Goal: Task Accomplishment & Management: Manage account settings

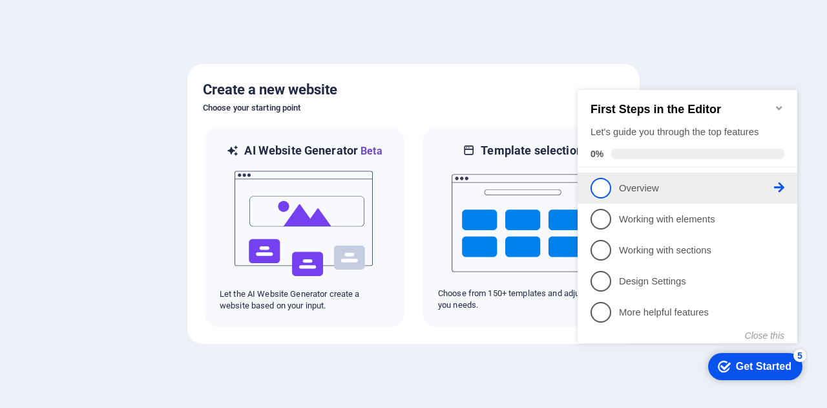
click at [600, 185] on span "1" at bounding box center [601, 188] width 21 height 21
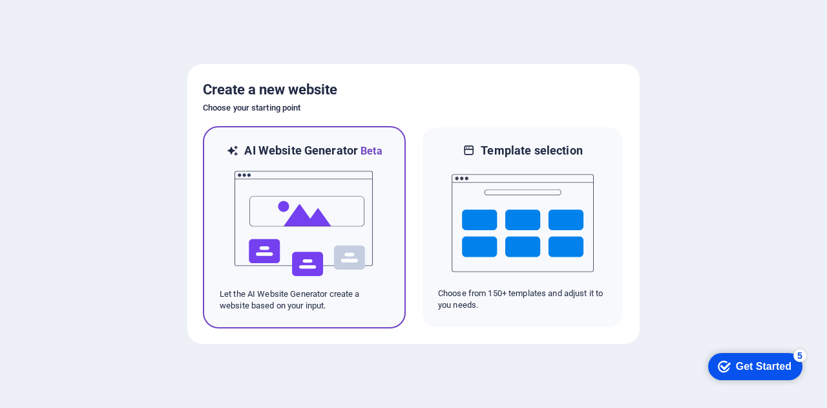
click at [320, 241] on img at bounding box center [304, 223] width 142 height 129
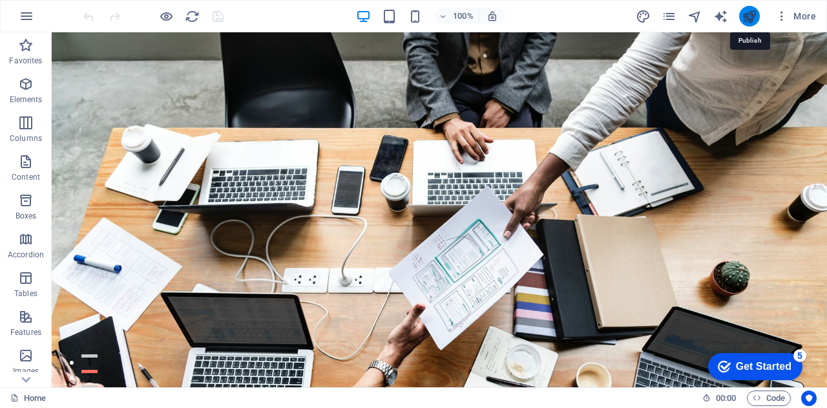
click at [747, 17] on icon "publish" at bounding box center [749, 16] width 15 height 15
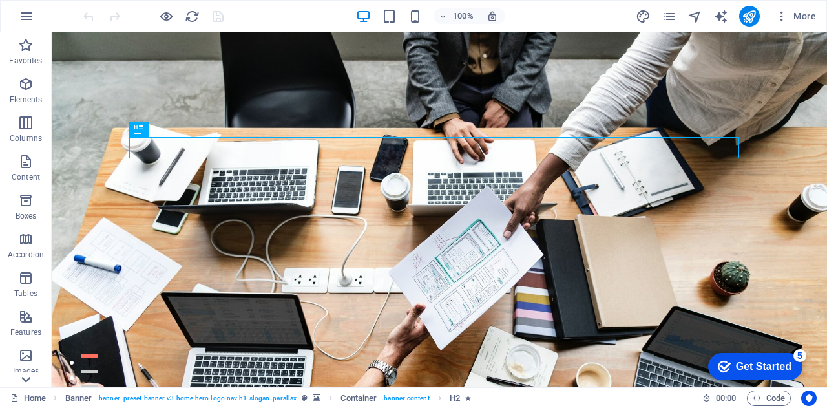
click at [26, 381] on icon at bounding box center [25, 380] width 9 height 6
click at [782, 17] on icon "button" at bounding box center [782, 16] width 13 height 13
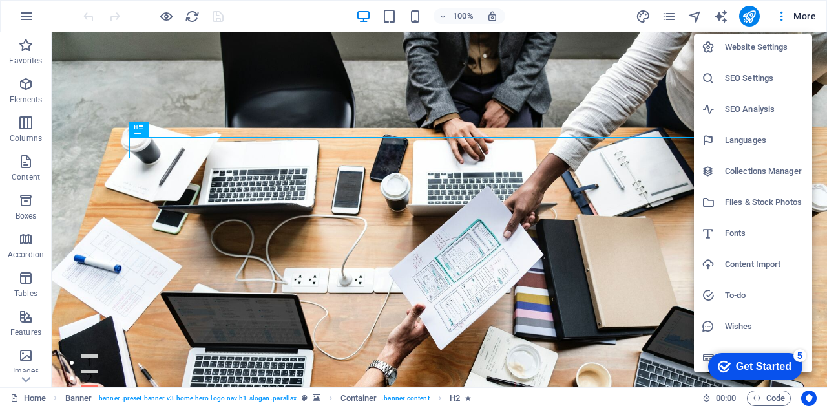
scroll to position [3, 0]
click at [804, 16] on div at bounding box center [413, 204] width 827 height 408
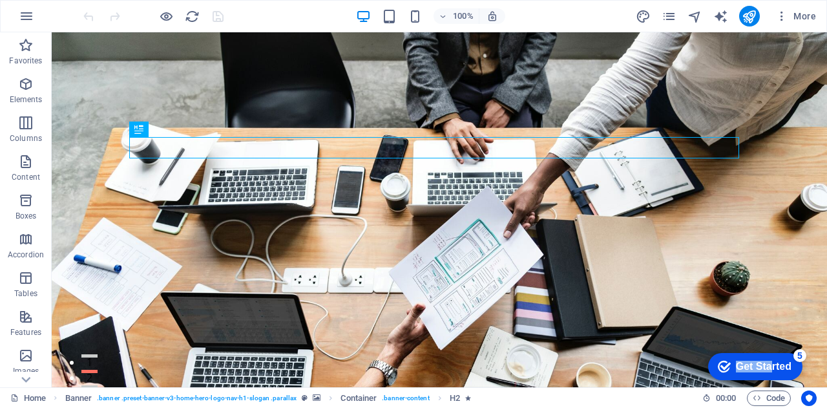
drag, startPoint x: 769, startPoint y: 370, endPoint x: 562, endPoint y: 374, distance: 206.9
click at [698, 374] on html "checkmark Get Started 5 First Steps in the Editor Let's guide you through the t…" at bounding box center [753, 365] width 110 height 39
click at [708, 249] on figure at bounding box center [440, 209] width 776 height 355
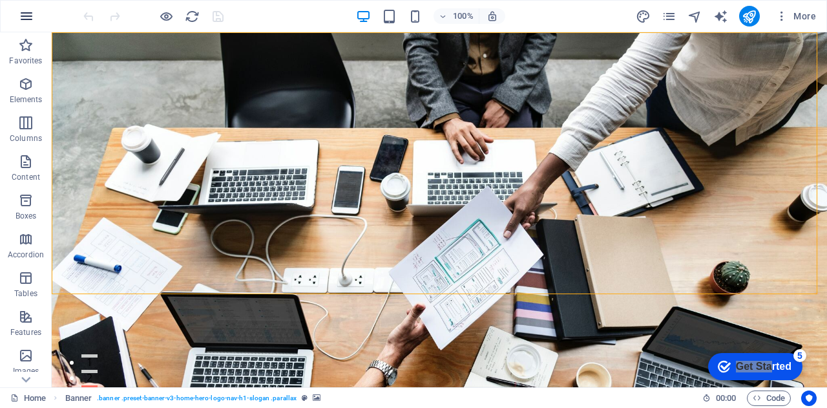
click at [30, 14] on icon "button" at bounding box center [27, 16] width 16 height 16
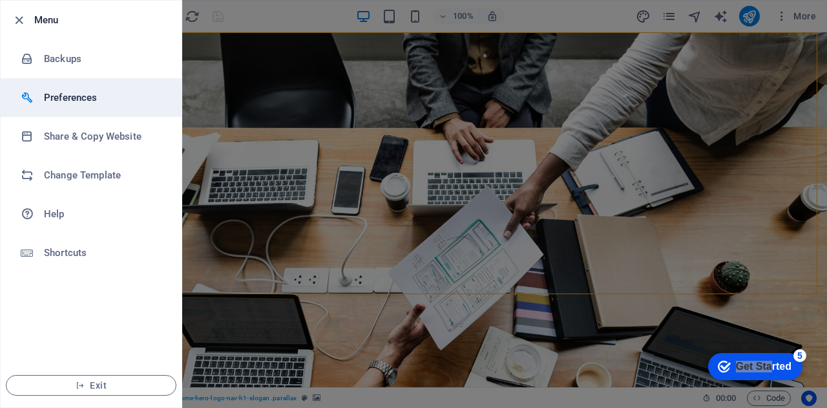
click at [79, 94] on h6 "Preferences" at bounding box center [104, 98] width 120 height 16
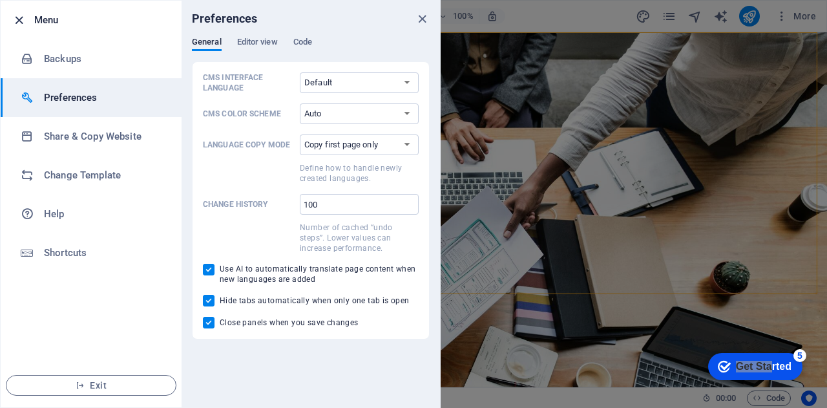
click at [18, 19] on icon "button" at bounding box center [19, 20] width 15 height 15
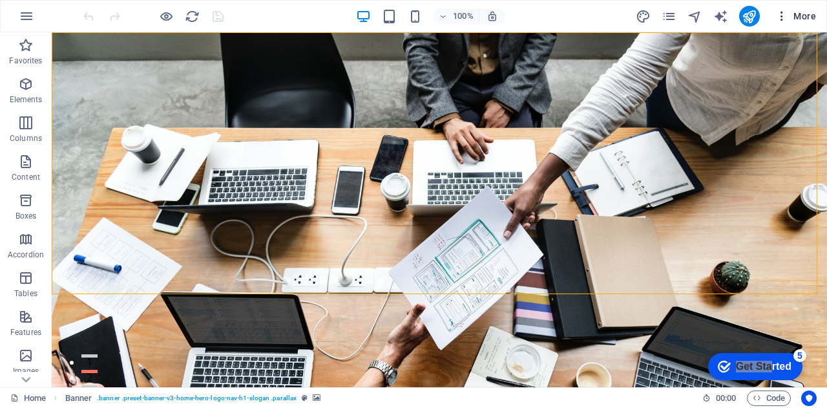
click at [778, 15] on icon "button" at bounding box center [782, 16] width 13 height 13
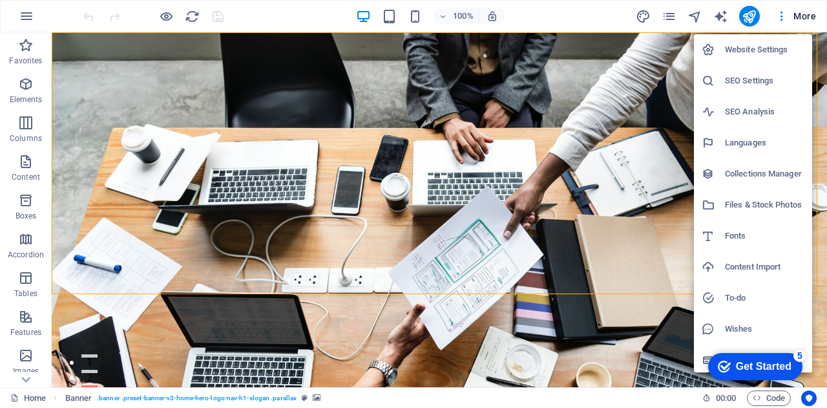
click at [703, 360] on div "checkmark Get Started 5 First Steps in the Editor Let's guide you through the t…" at bounding box center [753, 365] width 110 height 39
click at [801, 354] on div "5" at bounding box center [800, 355] width 13 height 13
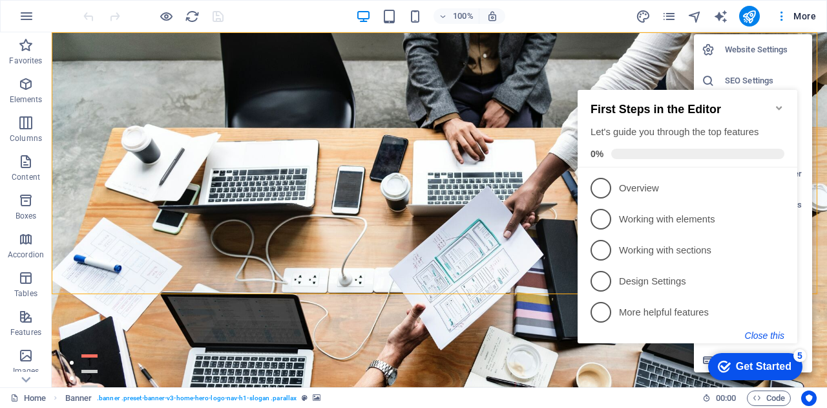
click at [765, 339] on button "Close this" at bounding box center [764, 335] width 39 height 10
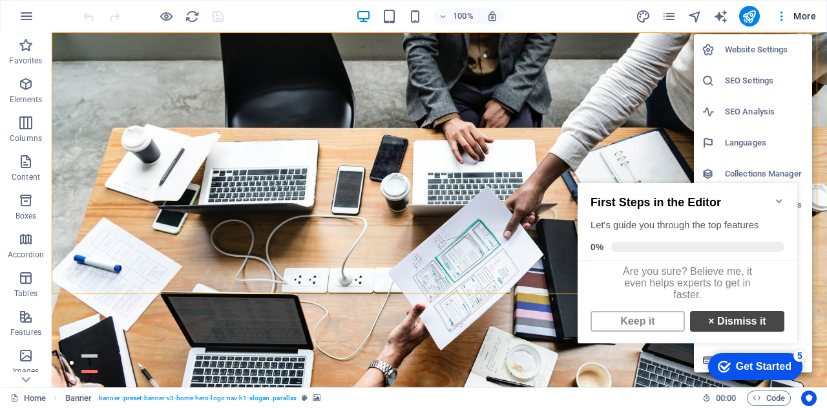
click at [724, 323] on link "× Dismiss it" at bounding box center [737, 321] width 94 height 21
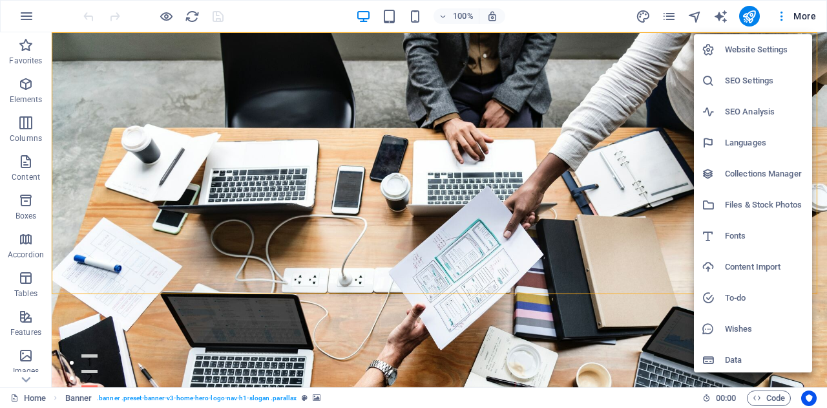
click at [740, 47] on h6 "Website Settings" at bounding box center [764, 50] width 79 height 16
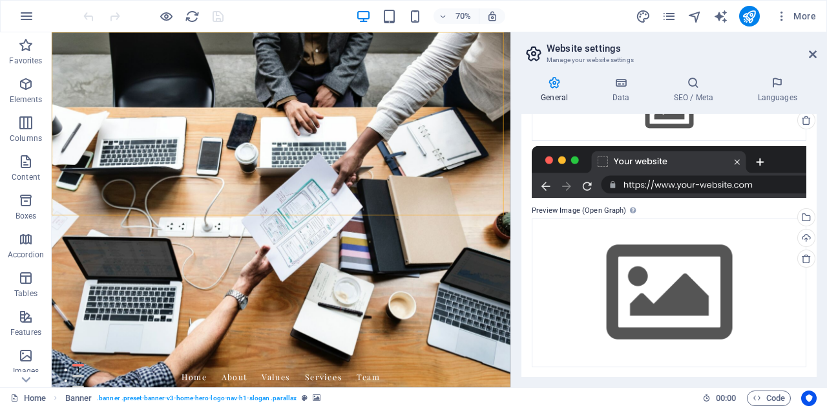
scroll to position [0, 0]
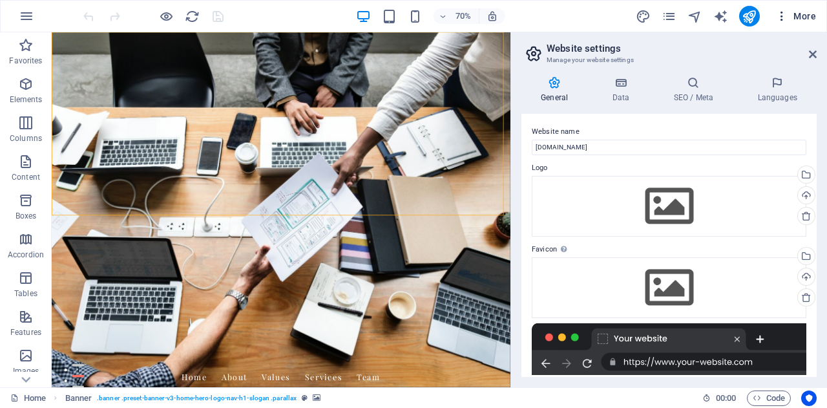
click at [816, 20] on span "More" at bounding box center [796, 16] width 41 height 13
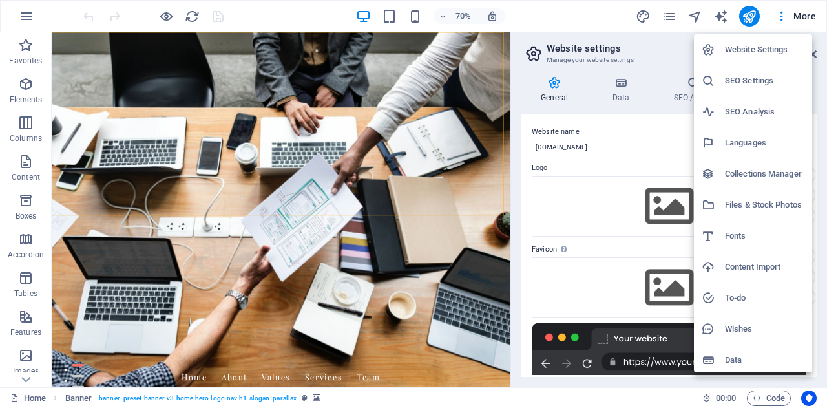
scroll to position [3, 0]
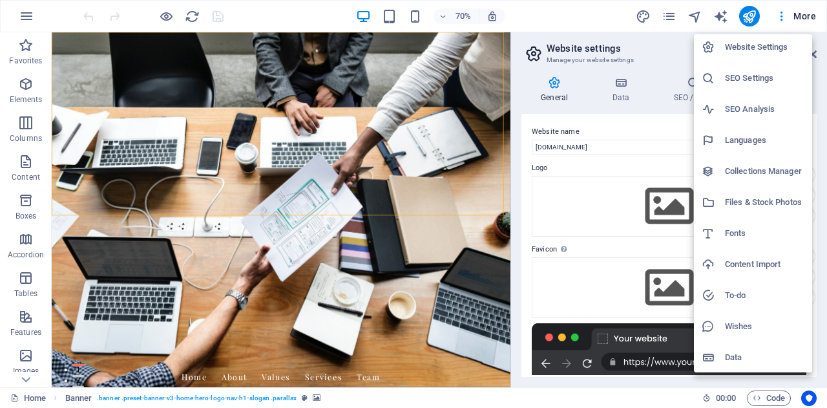
click at [745, 47] on h6 "Website Settings" at bounding box center [764, 47] width 79 height 16
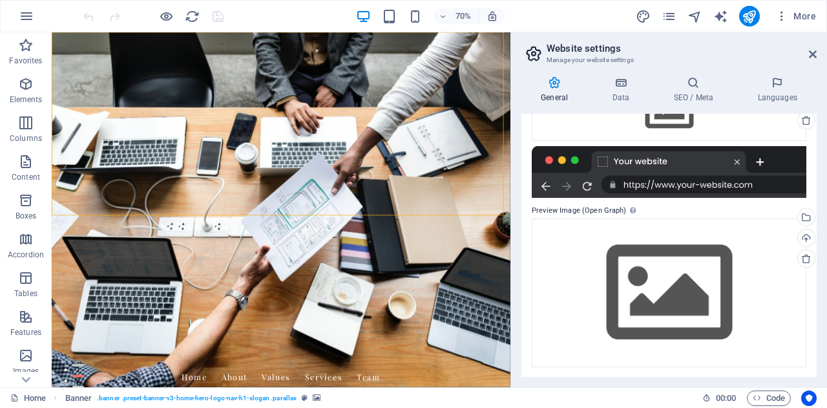
scroll to position [0, 0]
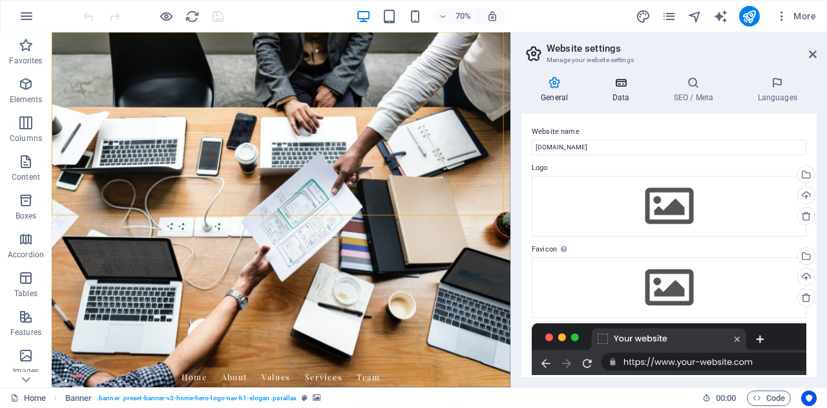
click at [612, 83] on icon at bounding box center [621, 82] width 56 height 13
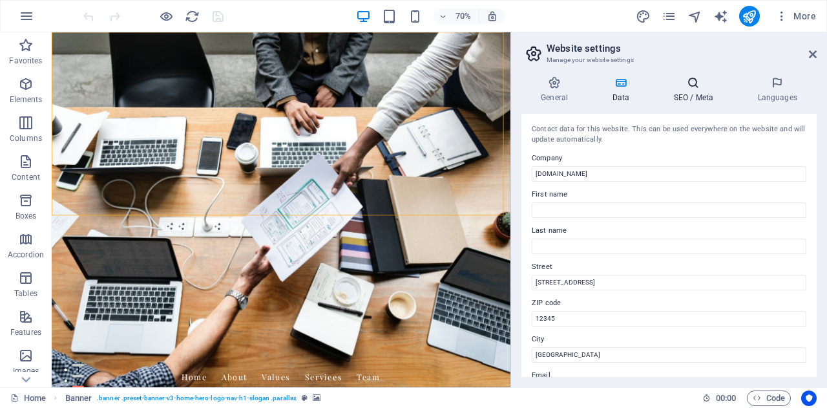
click at [685, 96] on h4 "SEO / Meta" at bounding box center [696, 89] width 84 height 27
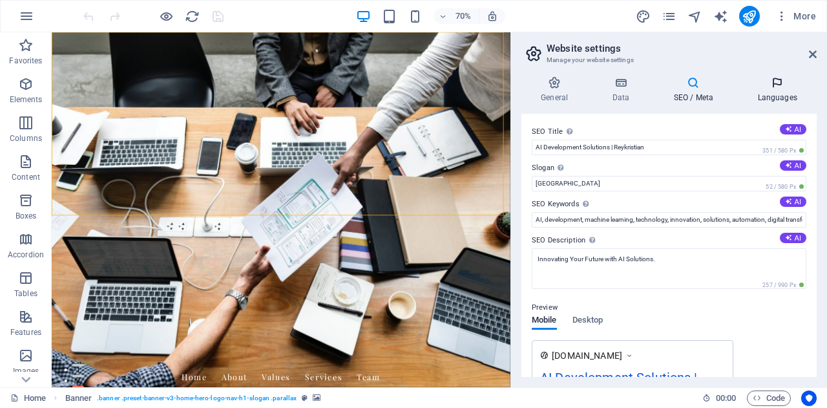
click at [782, 85] on icon at bounding box center [777, 82] width 79 height 13
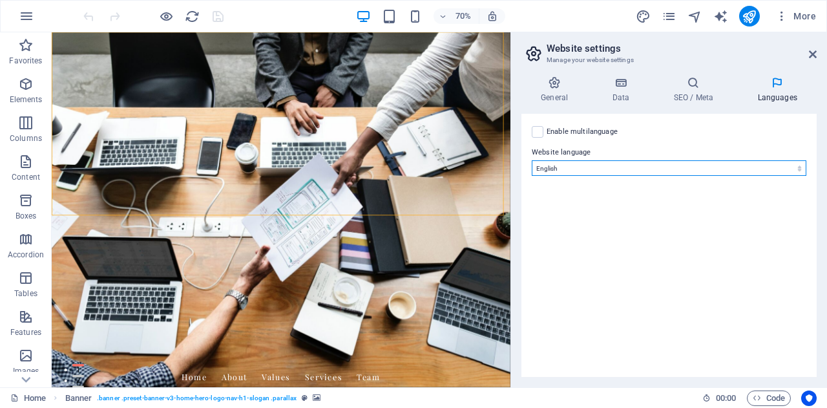
click at [679, 171] on select "Abkhazian Afar Afrikaans Akan Albanian Amharic Arabic Aragonese Armenian Assame…" at bounding box center [669, 168] width 275 height 16
select select "70"
click at [532, 160] on select "Abkhazian Afar Afrikaans Akan Albanian Amharic Arabic Aragonese Armenian Assame…" at bounding box center [669, 168] width 275 height 16
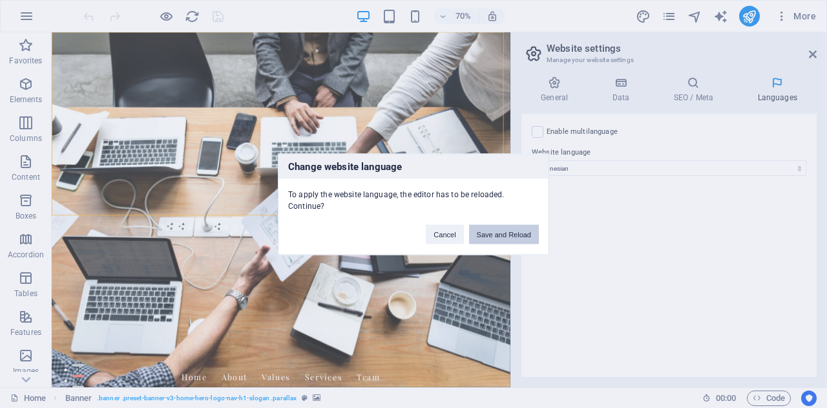
click at [514, 231] on button "Save and Reload" at bounding box center [504, 233] width 70 height 19
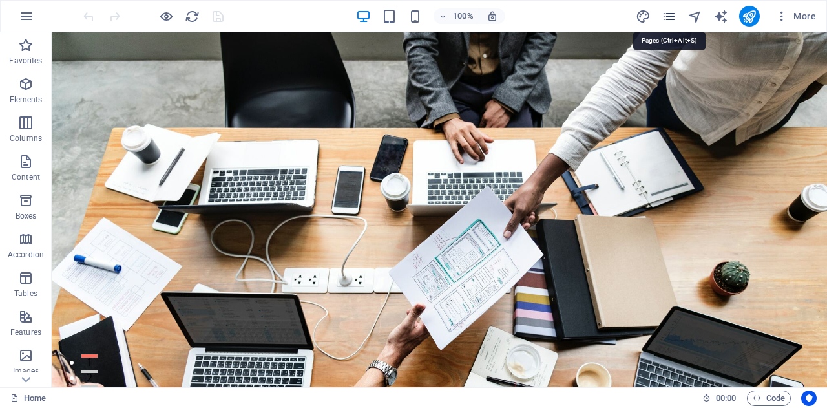
click at [670, 19] on icon "pages" at bounding box center [669, 16] width 15 height 15
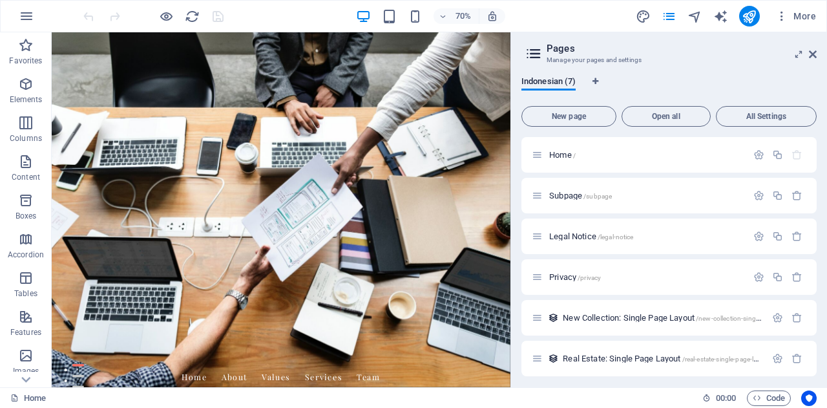
click at [590, 16] on div "70% More" at bounding box center [451, 16] width 741 height 21
